Goal: Task Accomplishment & Management: Use online tool/utility

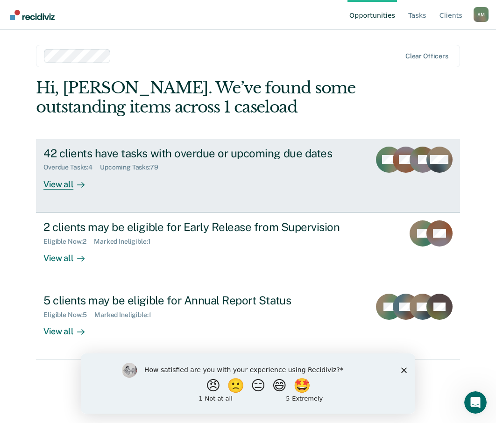
click at [155, 187] on div "42 clients have tasks with overdue or upcoming due dates Overdue Tasks : 4 Upco…" at bounding box center [214, 168] width 342 height 43
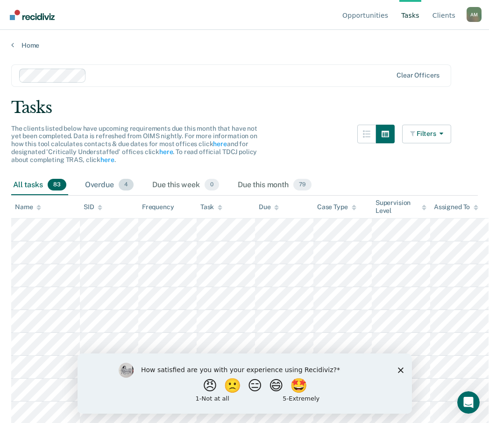
click at [102, 182] on div "Overdue 4" at bounding box center [109, 185] width 52 height 21
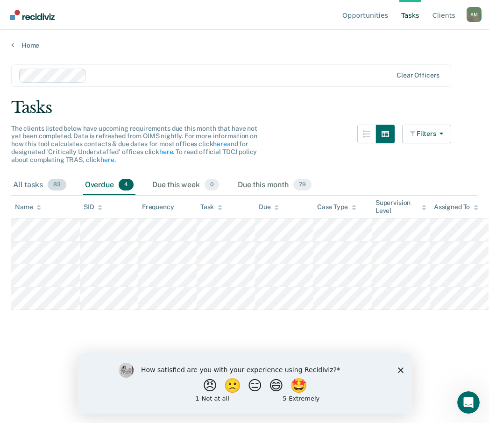
click at [40, 183] on div "All tasks 83" at bounding box center [39, 185] width 57 height 21
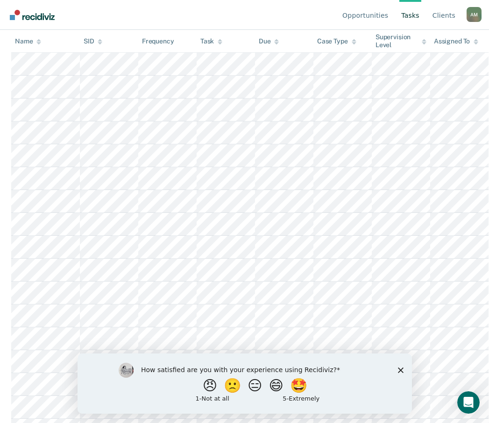
scroll to position [327, 0]
click at [400, 369] on polygon "Close survey" at bounding box center [401, 370] width 6 height 6
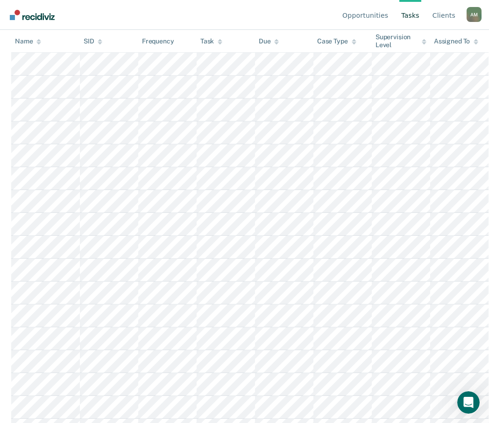
scroll to position [0, 0]
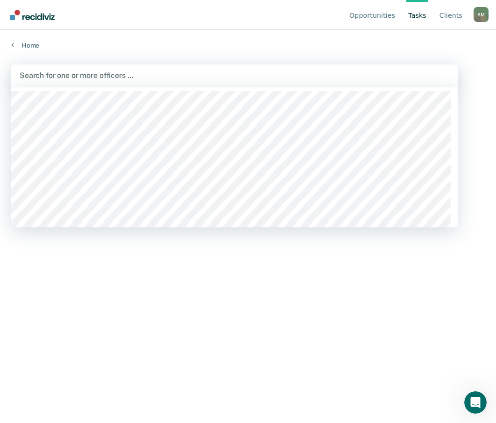
click at [101, 76] on div at bounding box center [235, 75] width 430 height 11
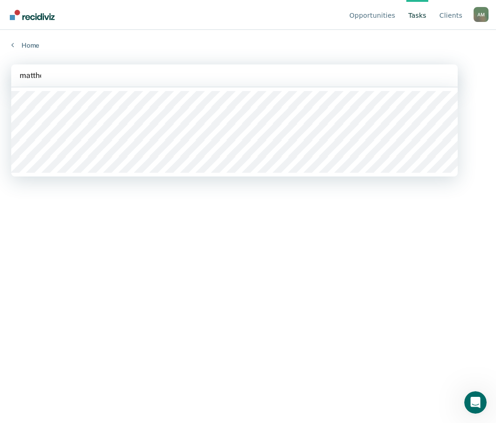
type input "[PERSON_NAME]"
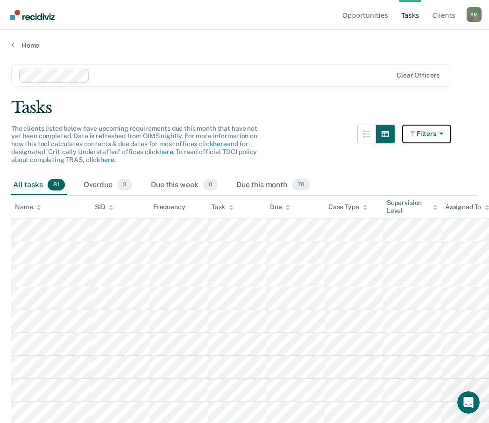
click at [444, 134] on icon "button" at bounding box center [439, 133] width 7 height 7
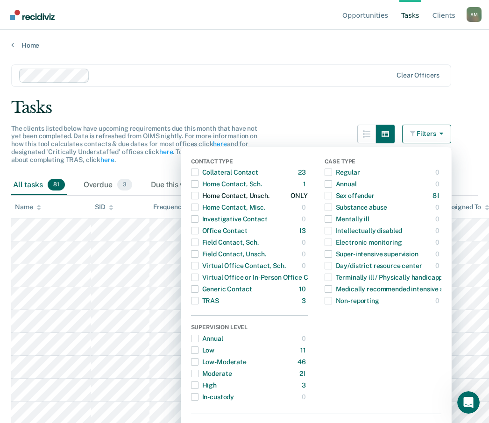
click at [199, 197] on span "Dropdown Menu" at bounding box center [194, 195] width 7 height 7
click at [340, 104] on div "Tasks" at bounding box center [244, 107] width 467 height 19
